Goal: Task Accomplishment & Management: Use online tool/utility

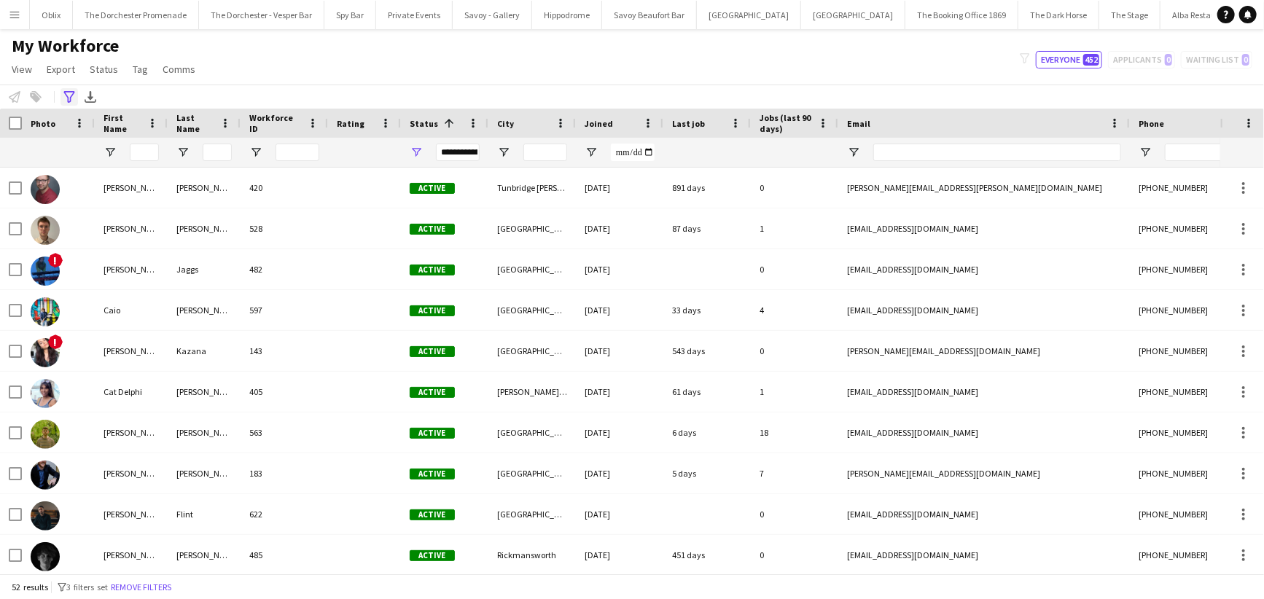
click at [68, 95] on icon "Advanced filters" at bounding box center [69, 97] width 12 height 12
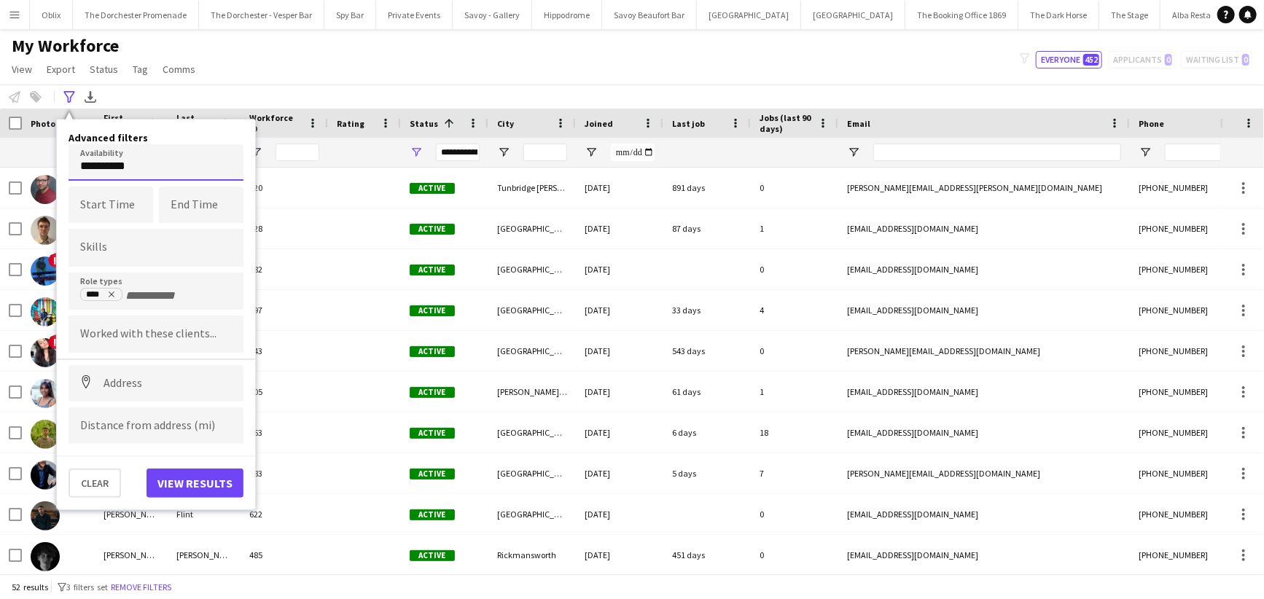
click at [92, 166] on body "Menu Boards Boards Boards All jobs Status Workforce Workforce My Workforce Recr…" at bounding box center [632, 299] width 1264 height 599
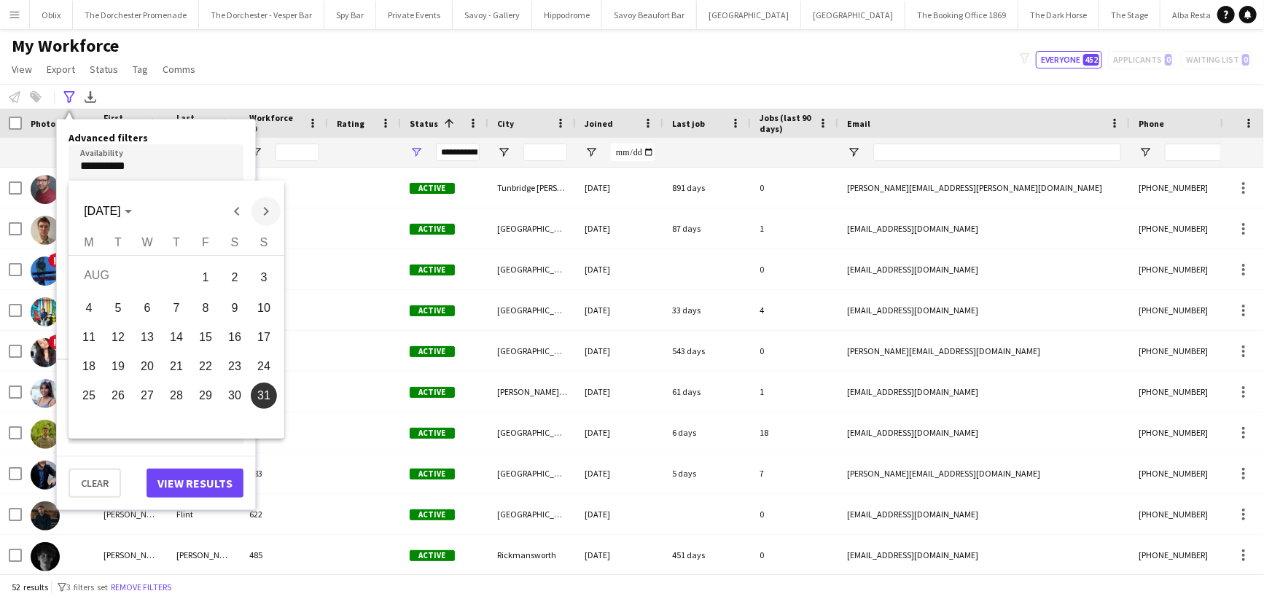
click at [261, 211] on span "Next month" at bounding box center [265, 211] width 29 height 29
click at [234, 208] on span "Previous month" at bounding box center [236, 211] width 29 height 29
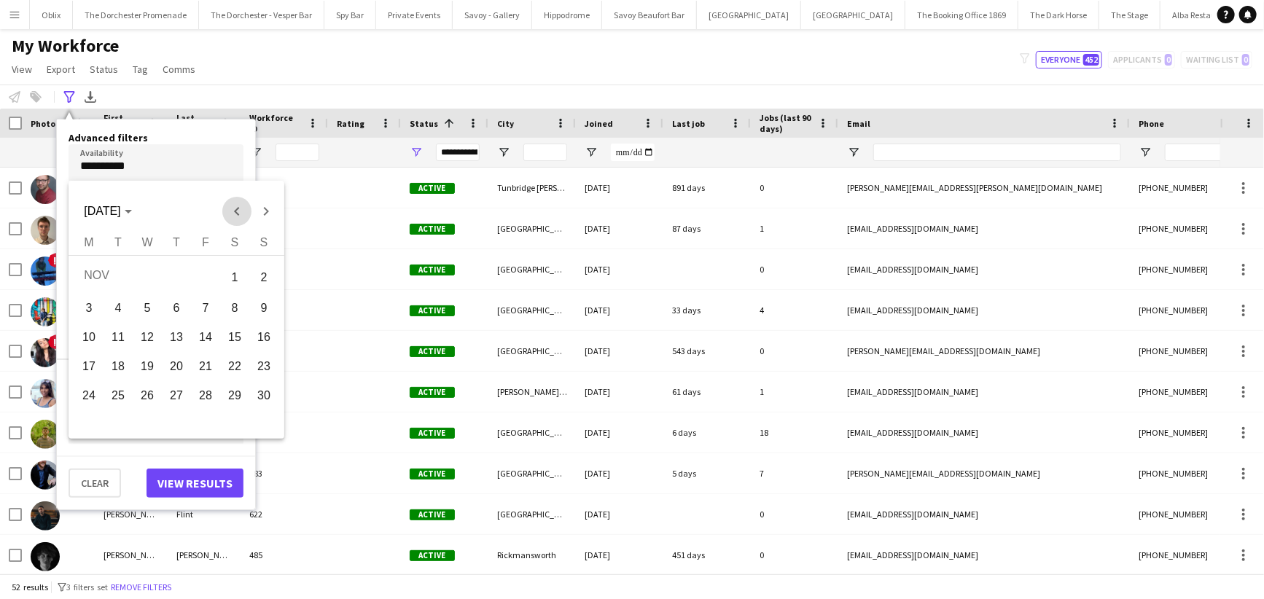
click at [234, 208] on span "Previous month" at bounding box center [236, 211] width 29 height 29
click at [271, 214] on span "Next month" at bounding box center [265, 211] width 29 height 29
click at [168, 336] on span "9" at bounding box center [176, 334] width 26 height 26
type input "**********"
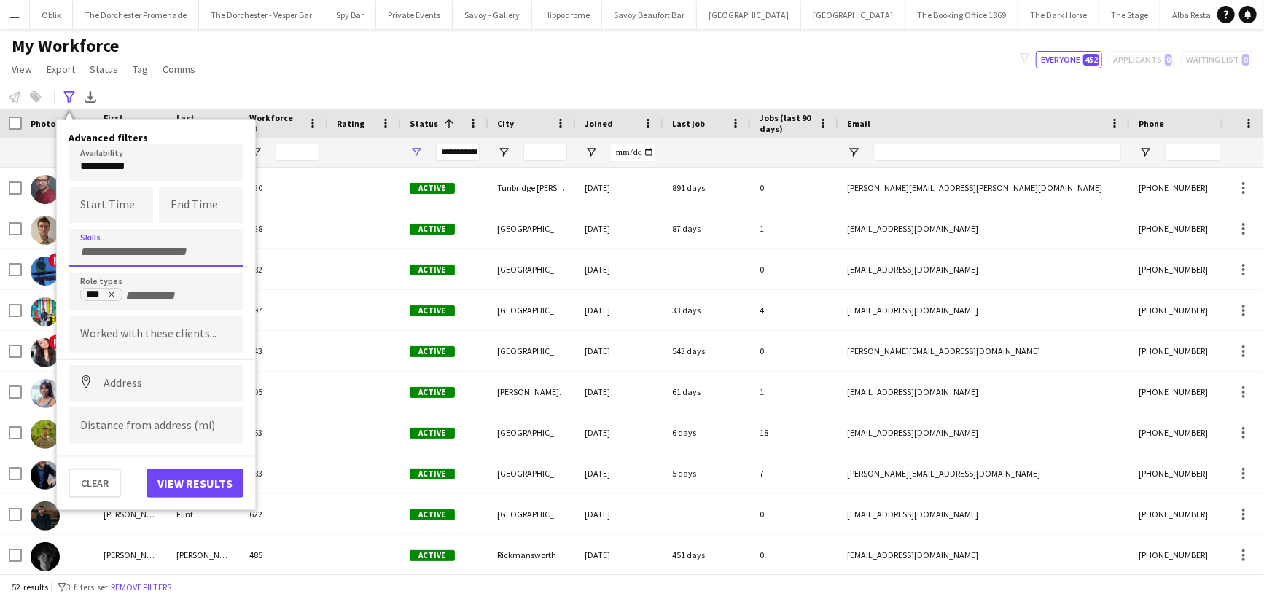
click at [104, 237] on div at bounding box center [156, 247] width 175 height 37
click at [128, 257] on input "Type to search skills..." at bounding box center [156, 252] width 152 height 13
click at [151, 297] on input "+ Role type" at bounding box center [156, 295] width 62 height 13
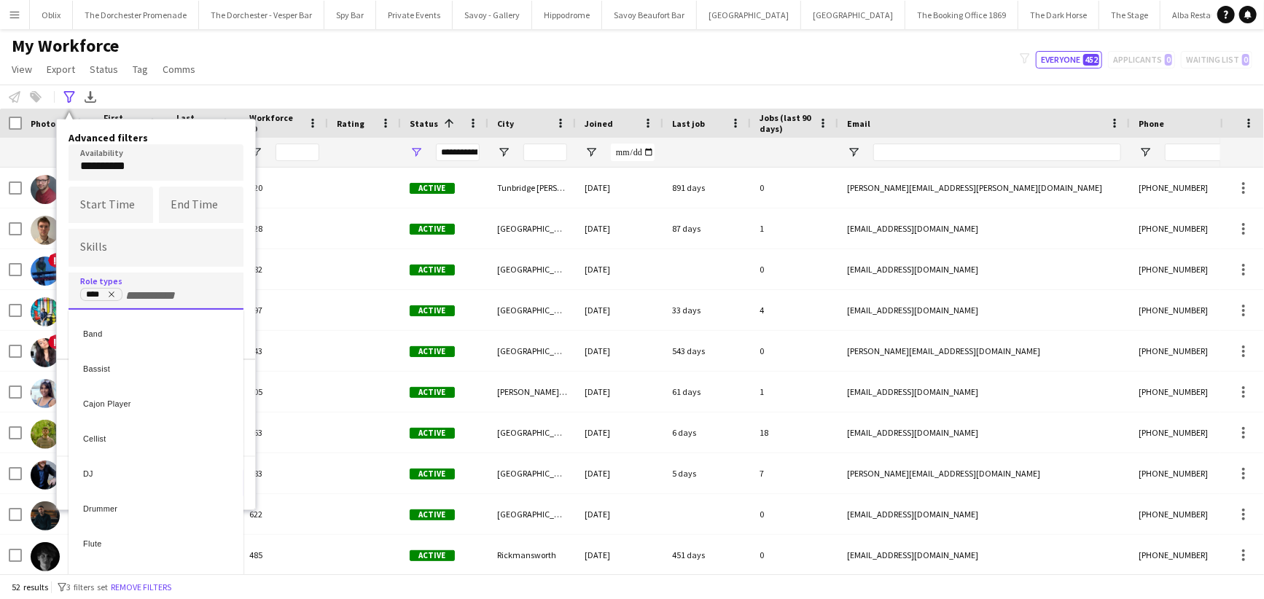
click at [105, 251] on div at bounding box center [632, 299] width 1264 height 599
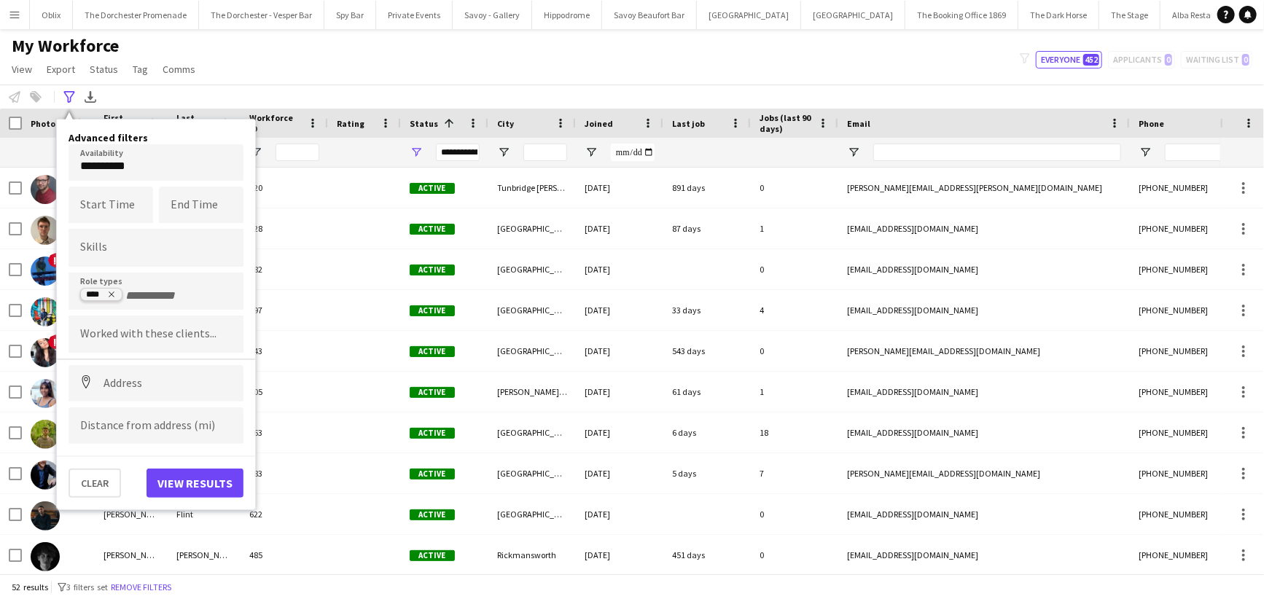
click at [114, 295] on icon "Remove tag" at bounding box center [111, 294] width 9 height 9
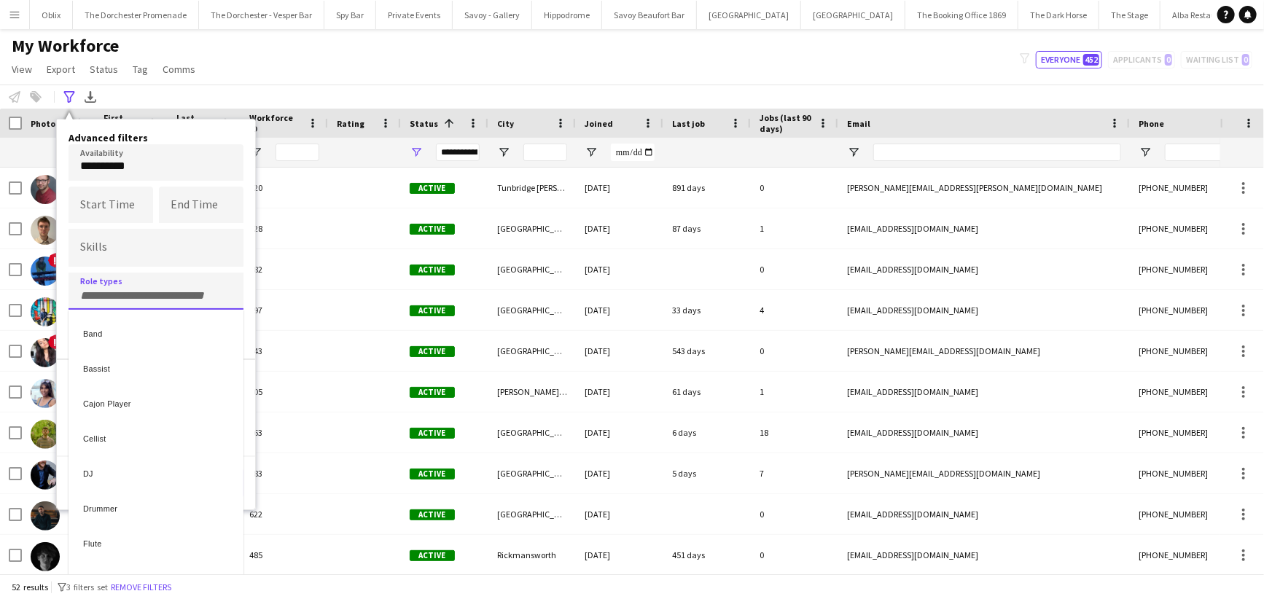
click at [127, 294] on div at bounding box center [632, 299] width 1264 height 599
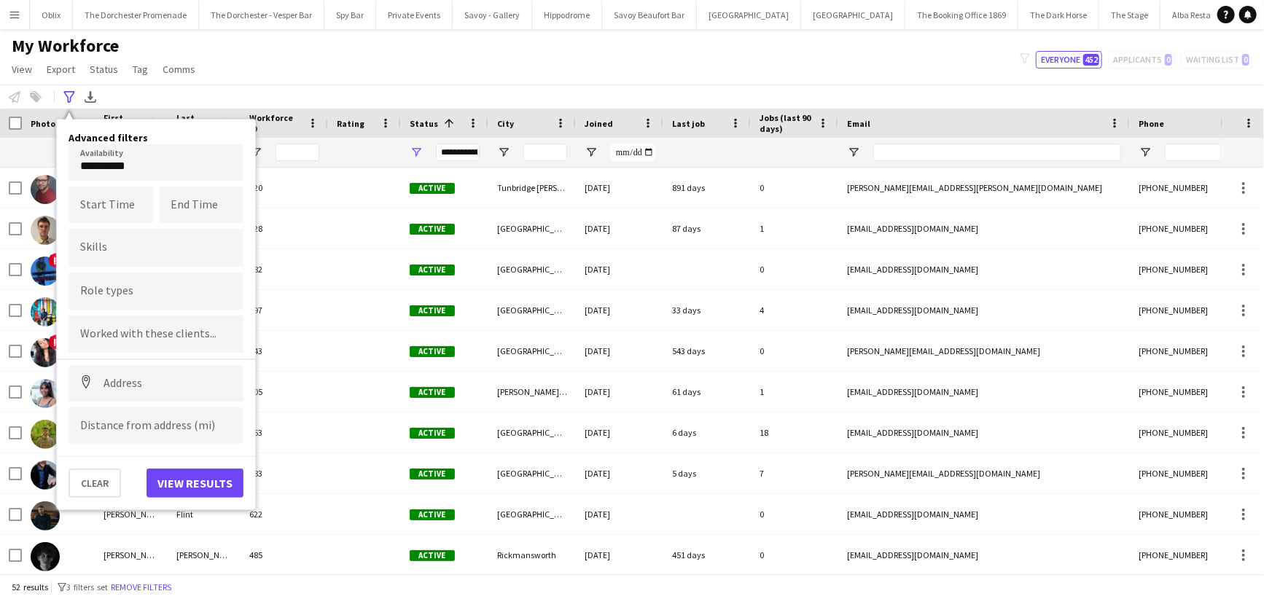
click at [127, 294] on input "Type to search role types..." at bounding box center [156, 291] width 152 height 13
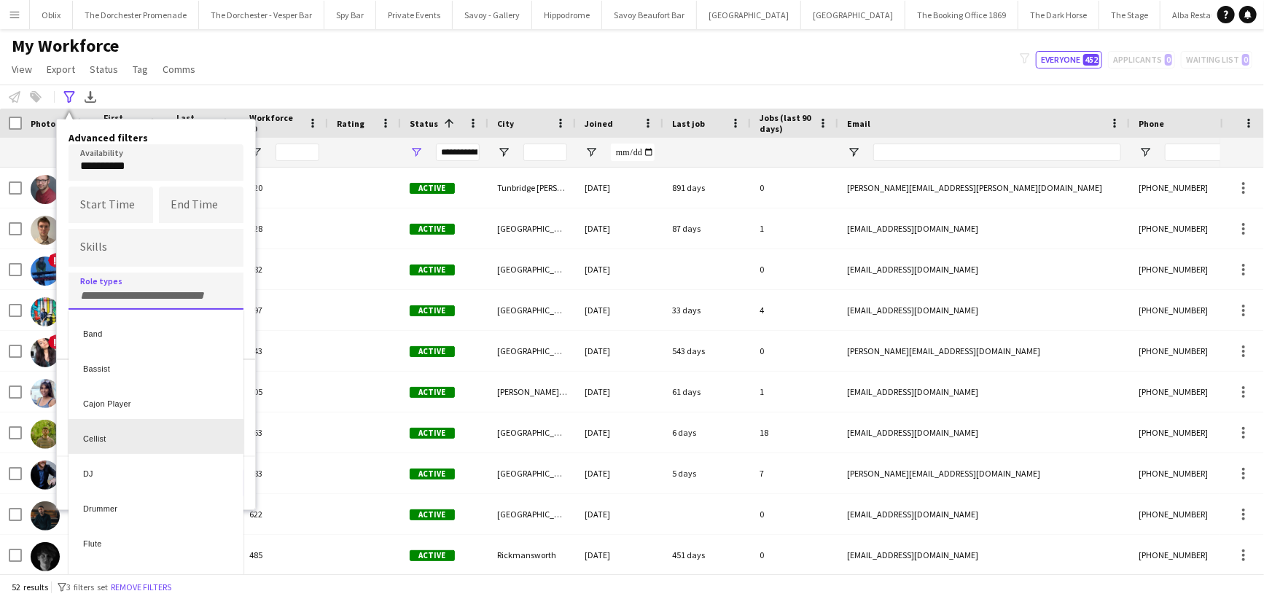
scroll to position [23, 0]
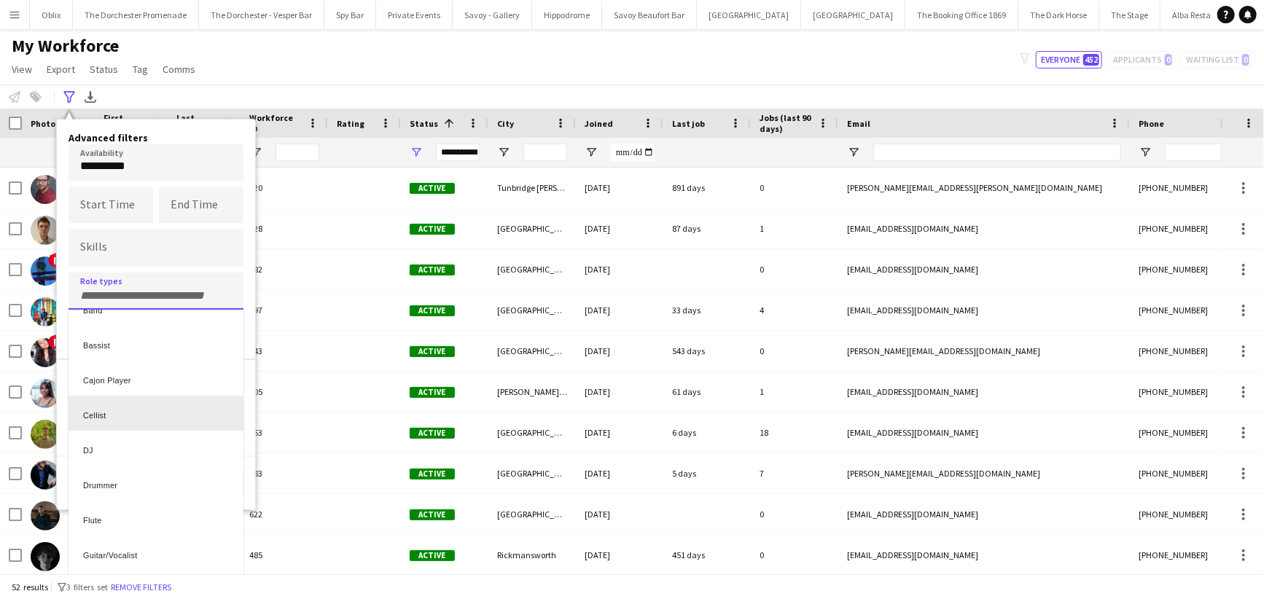
click at [108, 442] on div "DJ" at bounding box center [156, 448] width 175 height 35
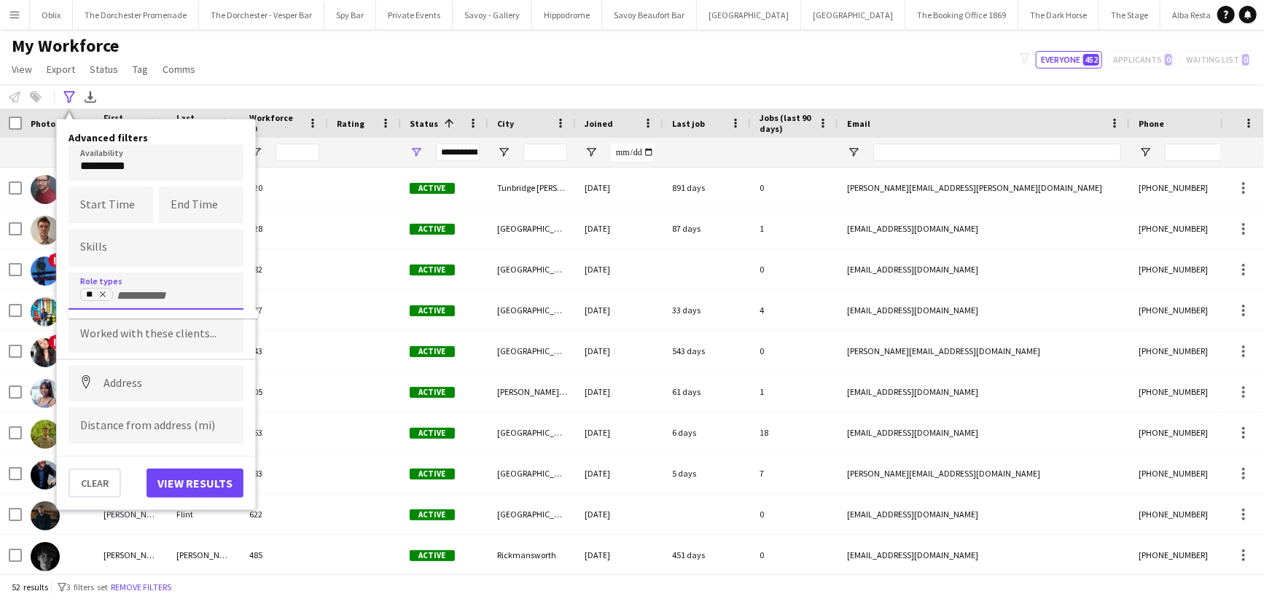
scroll to position [0, 0]
click at [189, 477] on button "View results" at bounding box center [195, 483] width 97 height 29
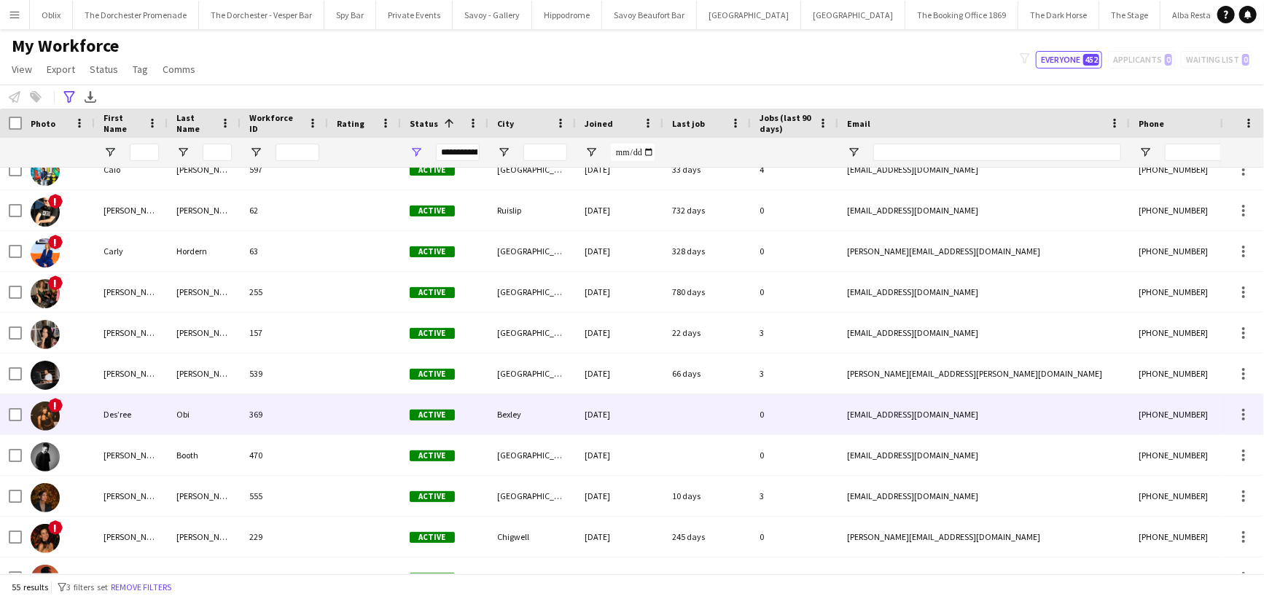
scroll to position [239, 0]
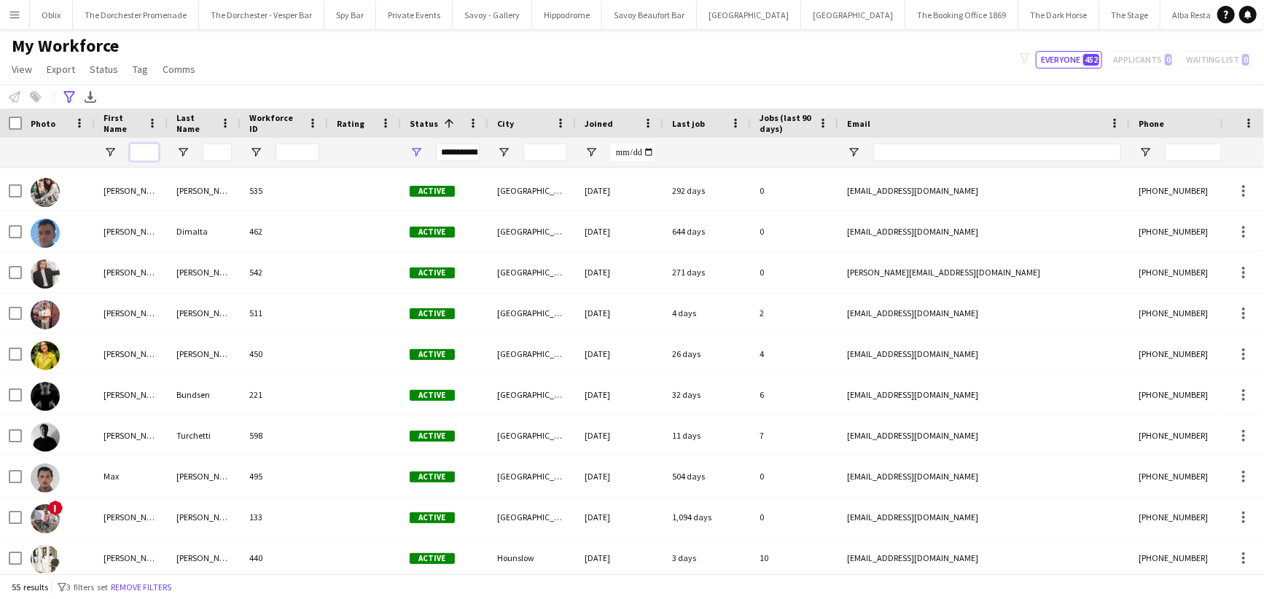
click at [141, 152] on input "First Name Filter Input" at bounding box center [144, 152] width 29 height 17
click at [272, 52] on div "My Workforce View Views Default view New view Update view Delete view Edit name…" at bounding box center [632, 60] width 1264 height 50
click at [135, 150] on input "First Name Filter Input" at bounding box center [144, 152] width 29 height 17
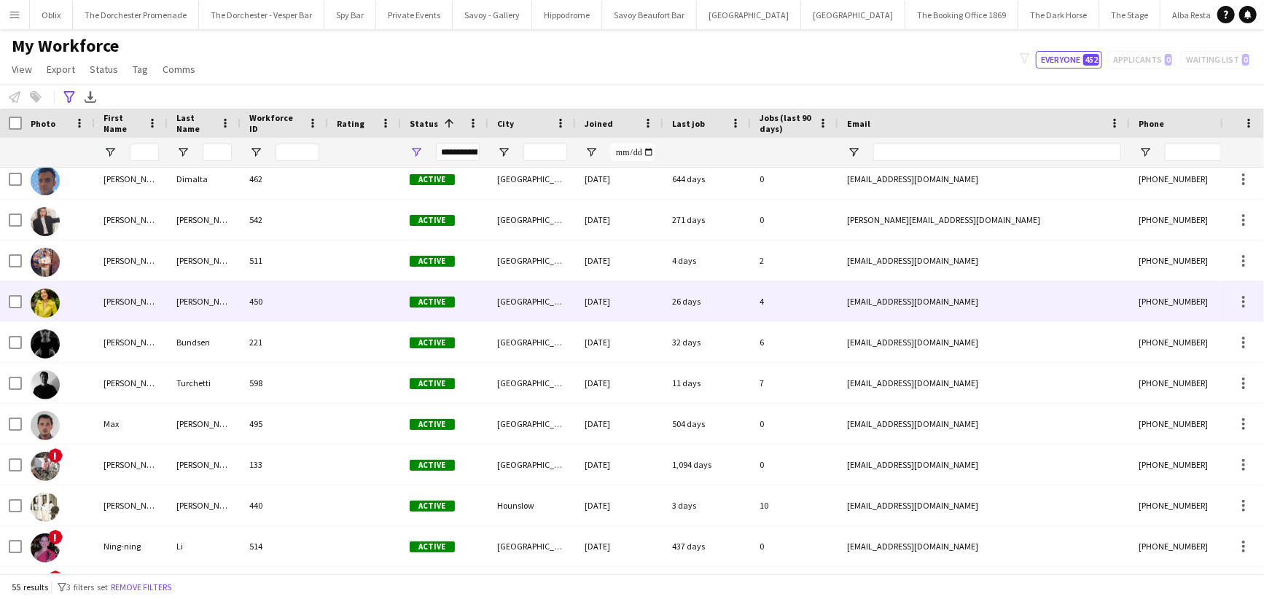
click at [49, 299] on img at bounding box center [45, 303] width 29 height 29
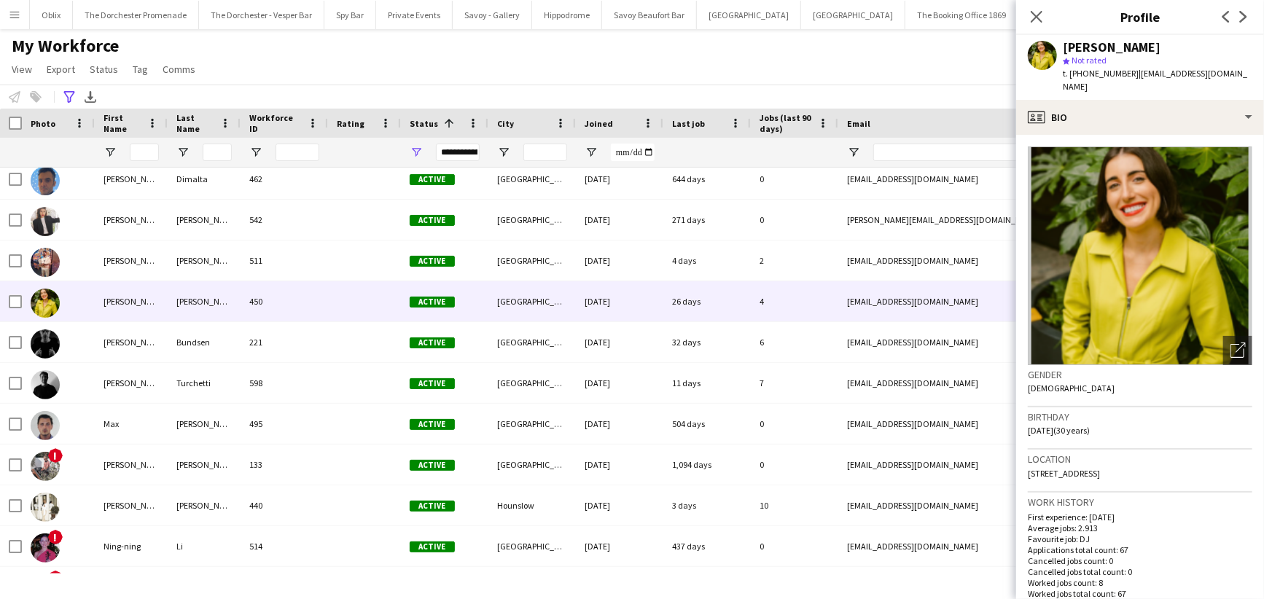
click at [832, 80] on div "My Workforce View Views Default view New view Update view Delete view Edit name…" at bounding box center [632, 60] width 1264 height 50
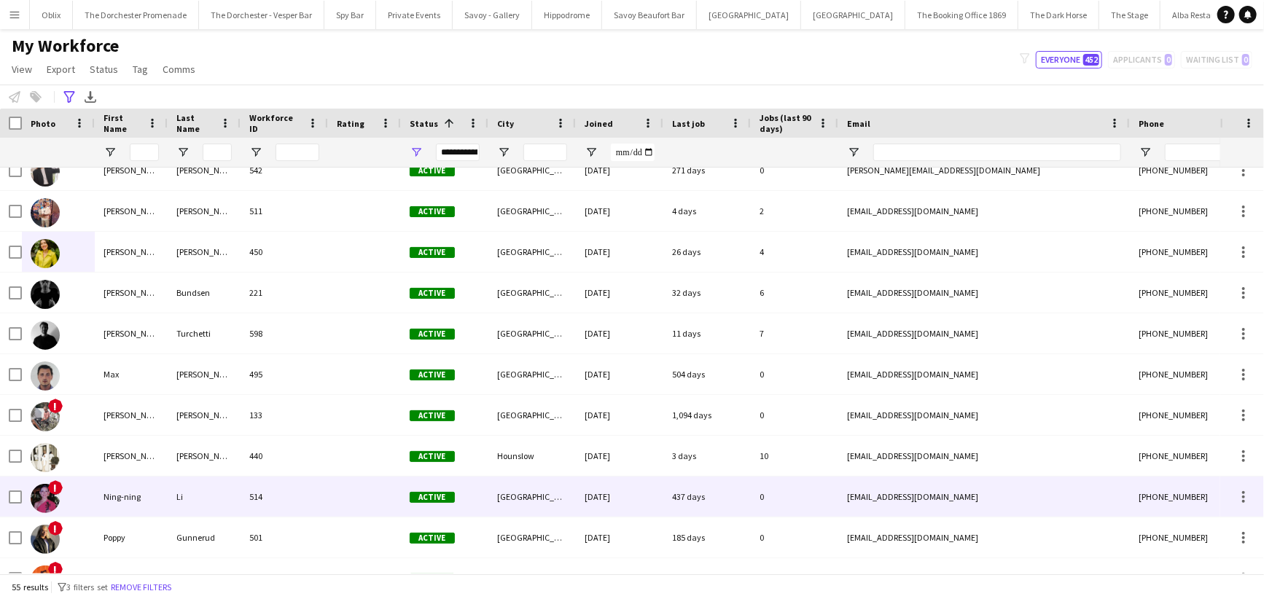
scroll to position [1169, 0]
